Goal: Task Accomplishment & Management: Manage account settings

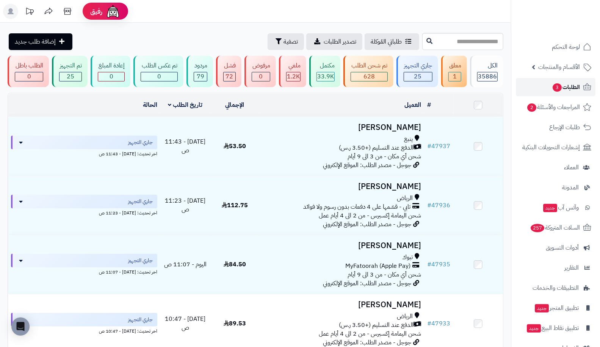
click at [569, 92] on span "الطلبات 3" at bounding box center [565, 87] width 28 height 11
click at [556, 106] on span "المراجعات والأسئلة 2" at bounding box center [552, 107] width 53 height 11
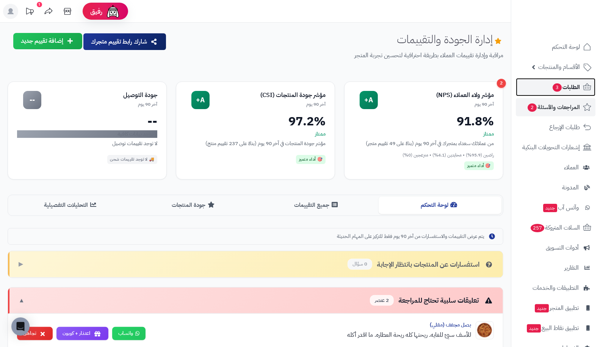
click at [554, 89] on span "3" at bounding box center [557, 87] width 10 height 9
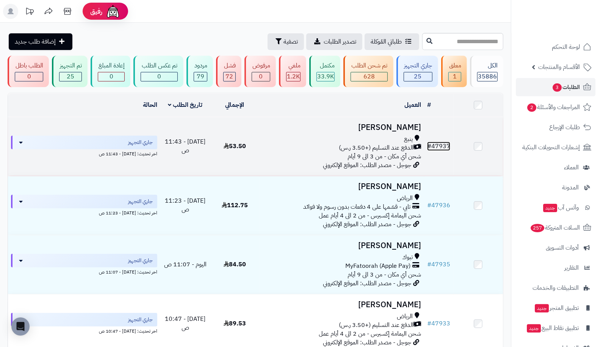
click at [438, 146] on link "# 47937" at bounding box center [438, 146] width 23 height 9
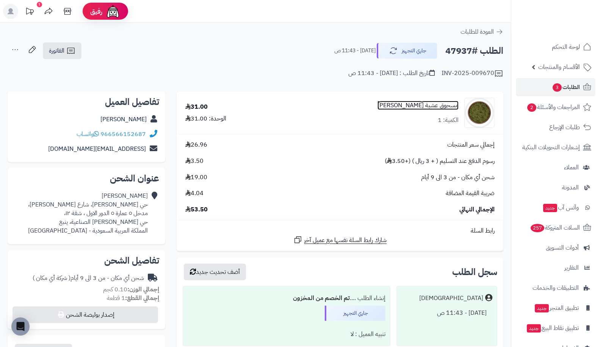
click at [436, 106] on link "مسحوق عشبة [PERSON_NAME]" at bounding box center [417, 105] width 81 height 9
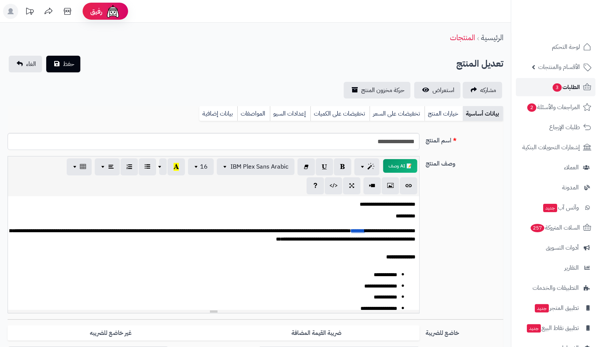
click at [563, 94] on link "الطلبات 3" at bounding box center [555, 87] width 80 height 18
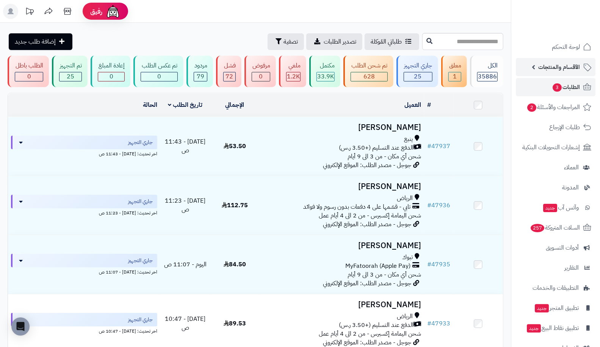
click at [543, 69] on span "الأقسام والمنتجات" at bounding box center [559, 67] width 42 height 11
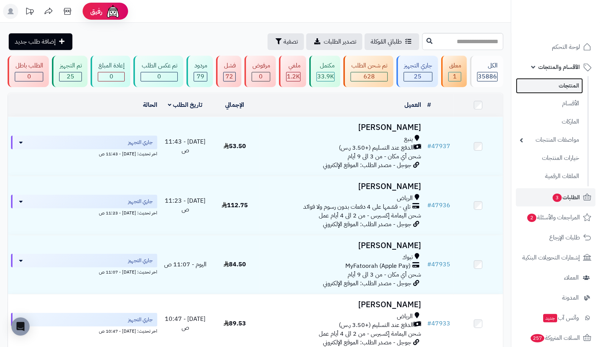
click at [548, 83] on link "المنتجات" at bounding box center [548, 86] width 67 height 16
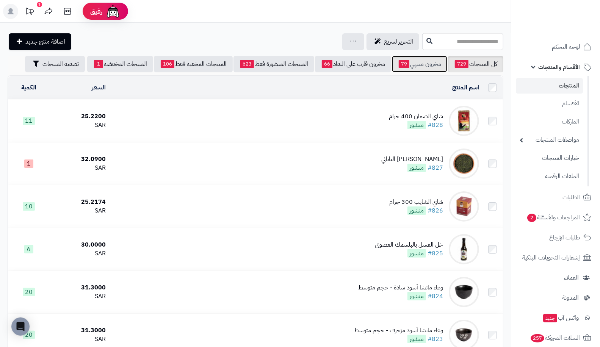
click at [419, 64] on link "مخزون منتهي 79" at bounding box center [419, 64] width 55 height 17
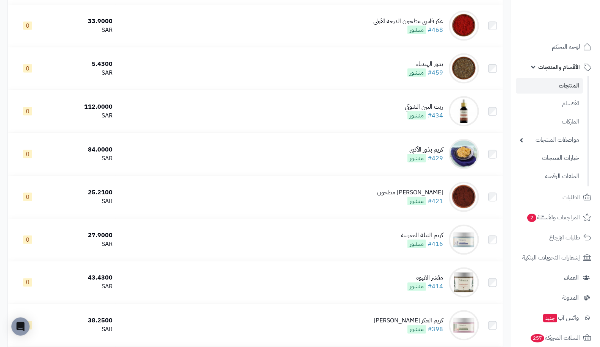
scroll to position [2453, 0]
